Goal: Task Accomplishment & Management: Complete application form

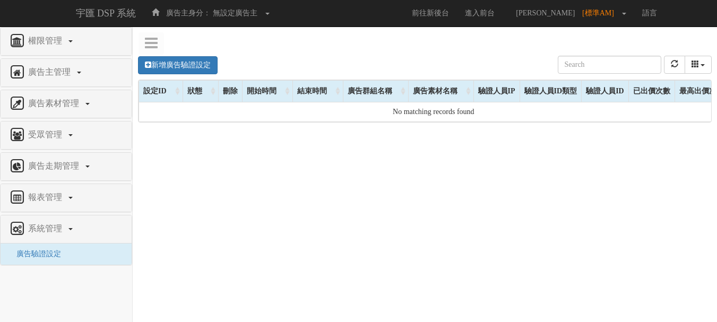
click at [159, 56] on div "新增廣告驗證設定" at bounding box center [178, 65] width 80 height 19
click at [161, 62] on link "新增廣告驗證設定" at bounding box center [178, 65] width 80 height 18
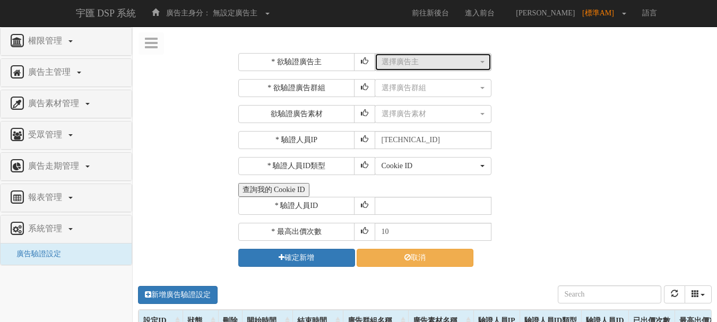
click at [427, 55] on button "選擇廣告主" at bounding box center [432, 62] width 117 height 18
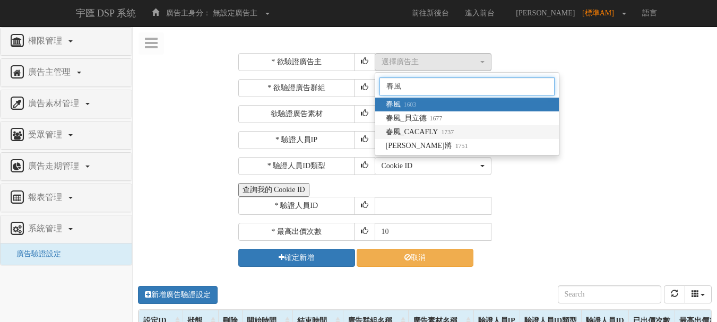
type input "春風"
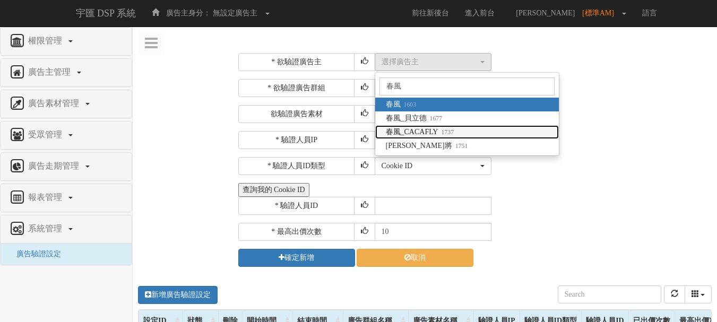
click at [418, 133] on span "春風_CACAFLY 1737" at bounding box center [420, 132] width 68 height 11
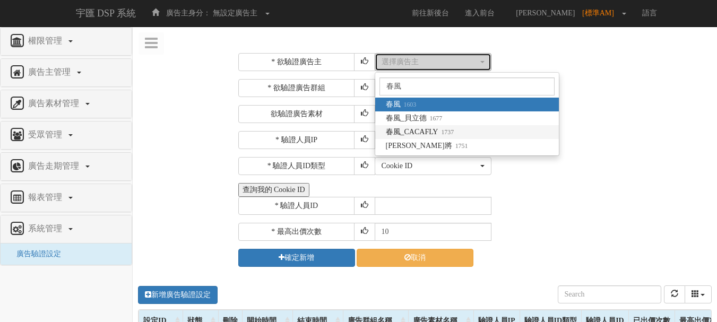
select select "1737"
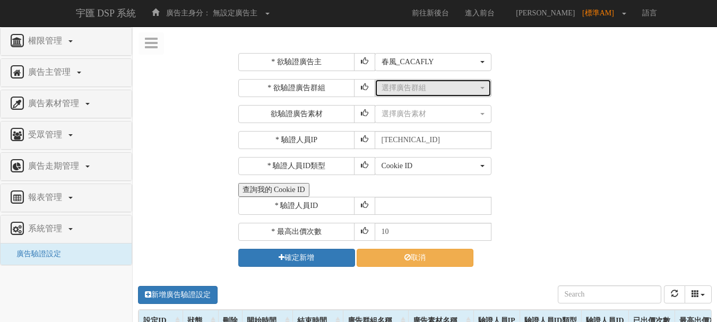
click at [420, 96] on button "選擇廣告群組" at bounding box center [432, 88] width 117 height 18
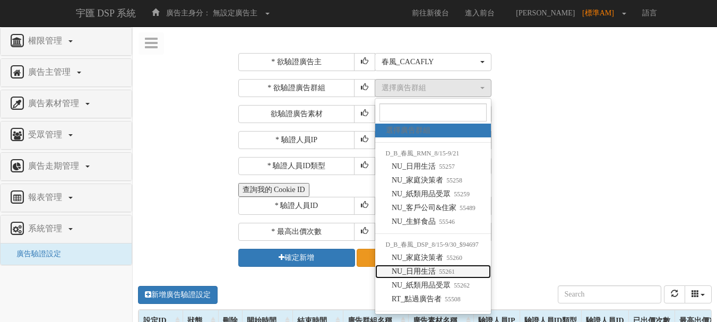
drag, startPoint x: 453, startPoint y: 267, endPoint x: 453, endPoint y: 259, distance: 8.5
click at [453, 268] on small "55261" at bounding box center [444, 271] width 19 height 7
select select "55261"
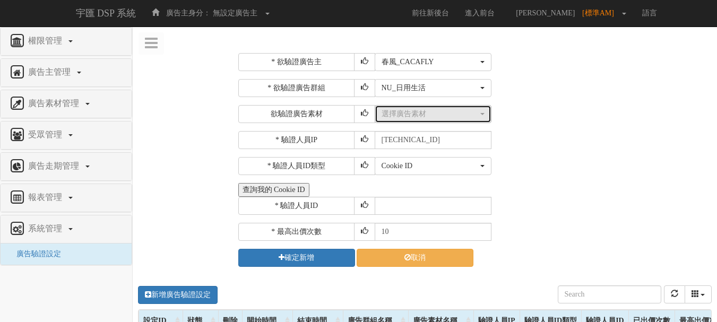
click at [441, 121] on button "選擇廣告素材" at bounding box center [432, 114] width 117 height 18
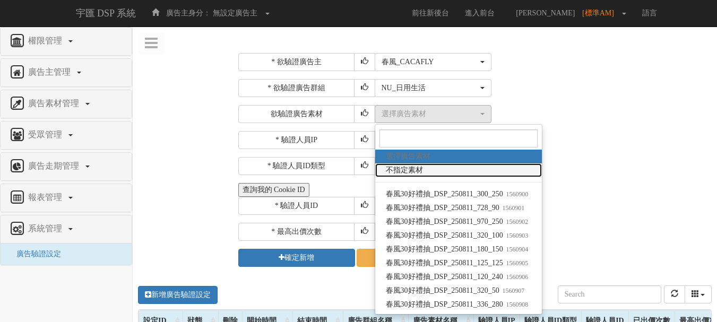
click at [441, 172] on link "不指定素材" at bounding box center [458, 170] width 167 height 14
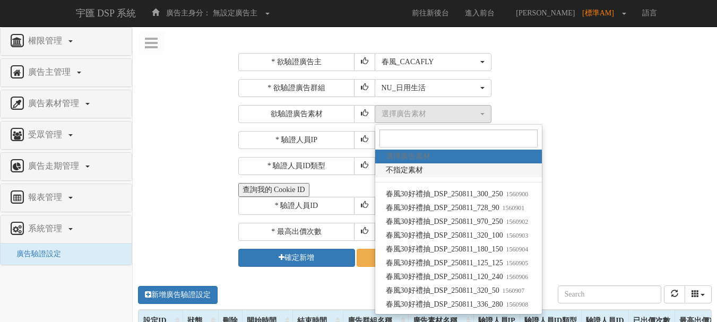
select select "-1"
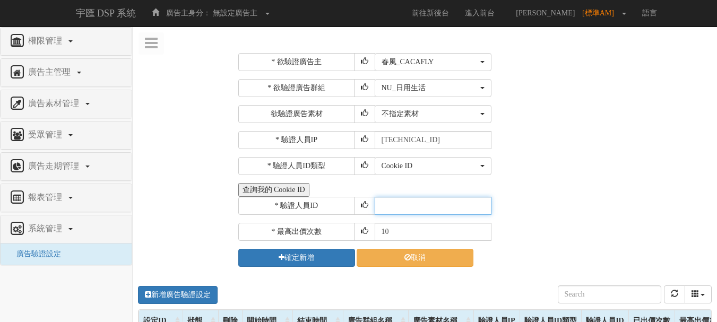
click at [400, 214] on input "text" at bounding box center [432, 206] width 117 height 18
type input "CER20250507102708866295"
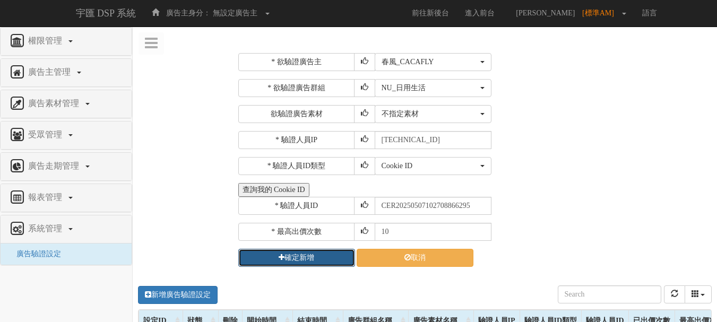
click at [328, 259] on button "確定新增" at bounding box center [296, 258] width 117 height 18
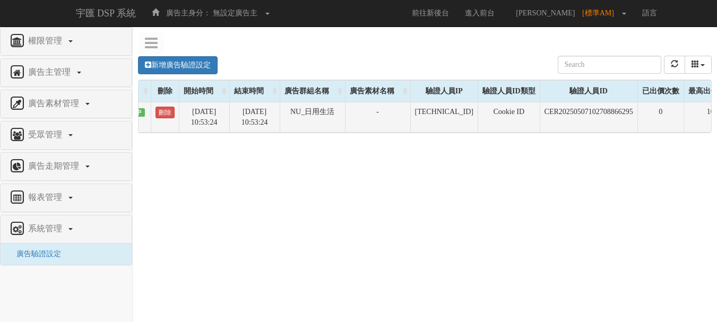
scroll to position [0, 98]
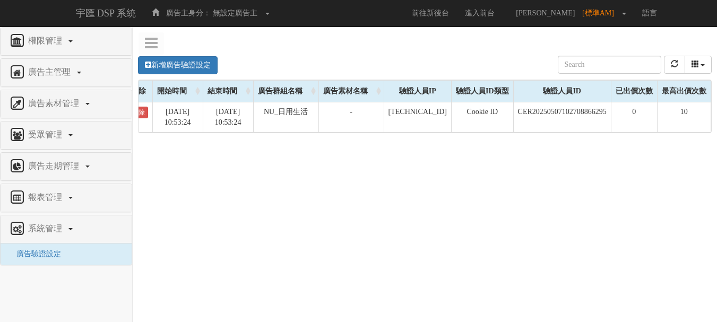
click at [677, 53] on div "新增廣告驗證設定 設定ID 狀態 刪除 開始時間 結束時間 廣告主ID 廣告主名稱 廣告走期ID 廣告走期名稱 廣告群組ID 廣告群組名稱 廣告素材 廣告素材…" at bounding box center [424, 64] width 573 height 29
click at [679, 59] on button "refresh" at bounding box center [674, 65] width 21 height 18
click at [667, 66] on button "refresh" at bounding box center [674, 65] width 21 height 18
click at [679, 67] on button "refresh" at bounding box center [674, 65] width 21 height 18
